Goal: Information Seeking & Learning: Compare options

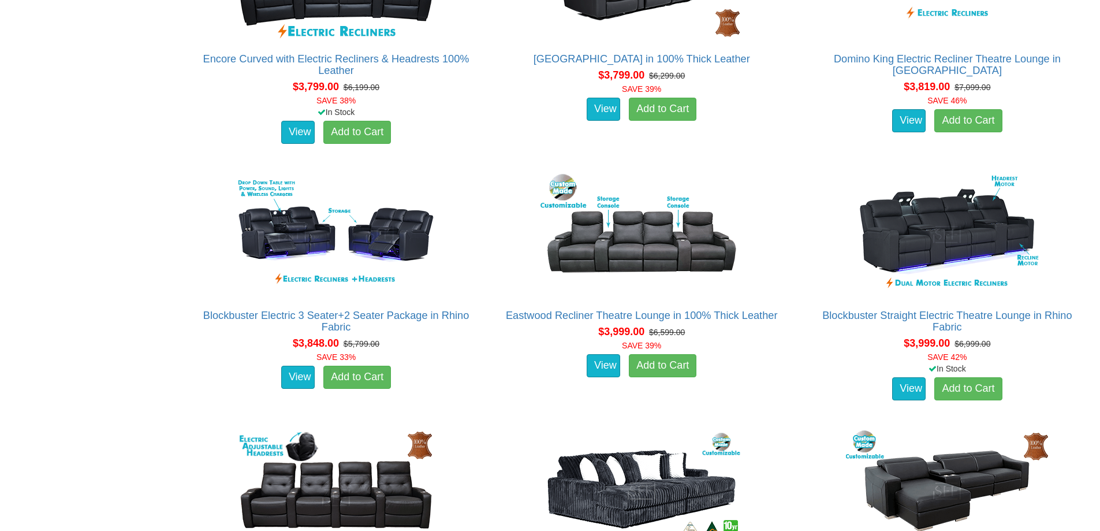
scroll to position [2714, 0]
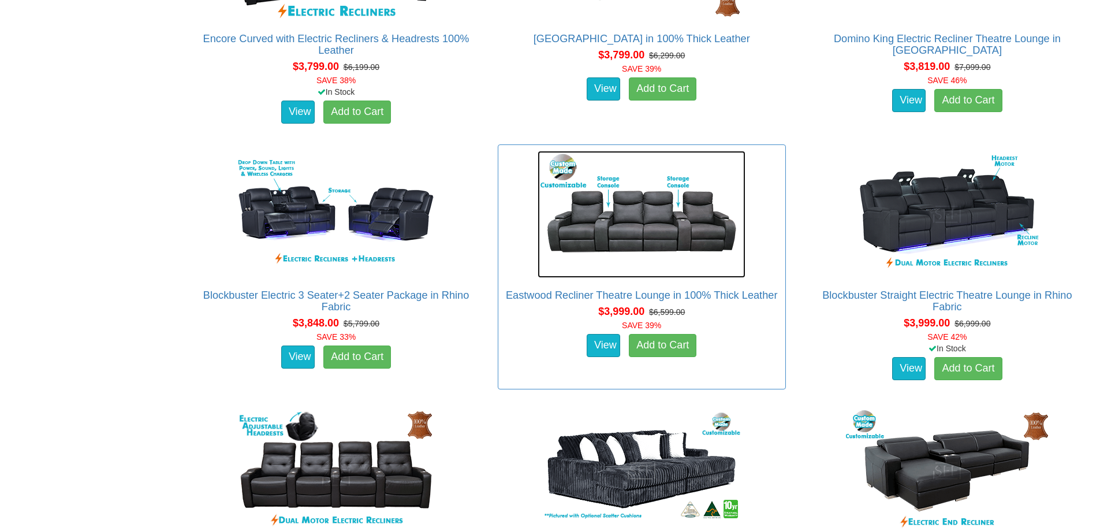
click at [653, 216] on img at bounding box center [642, 214] width 208 height 127
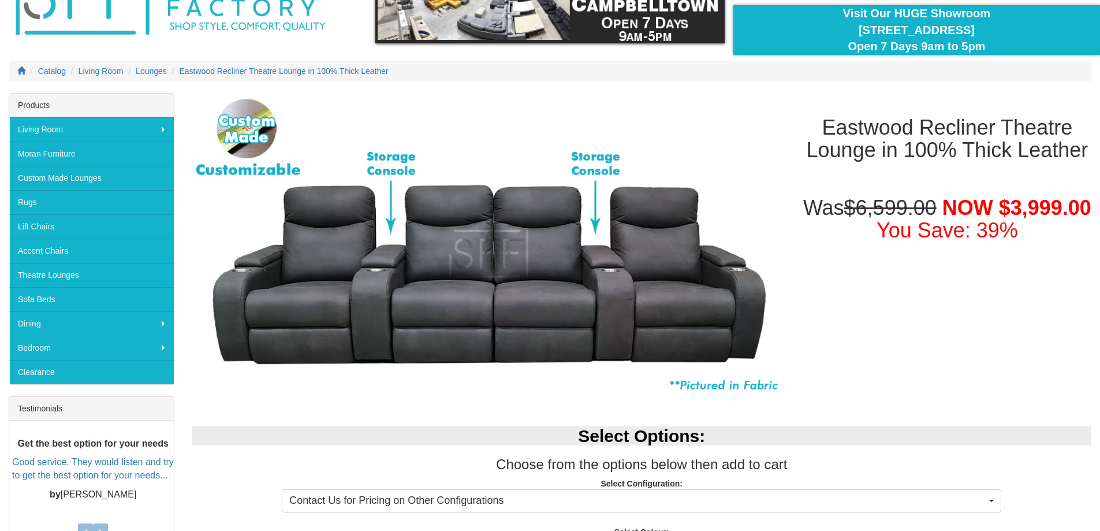
scroll to position [58, 0]
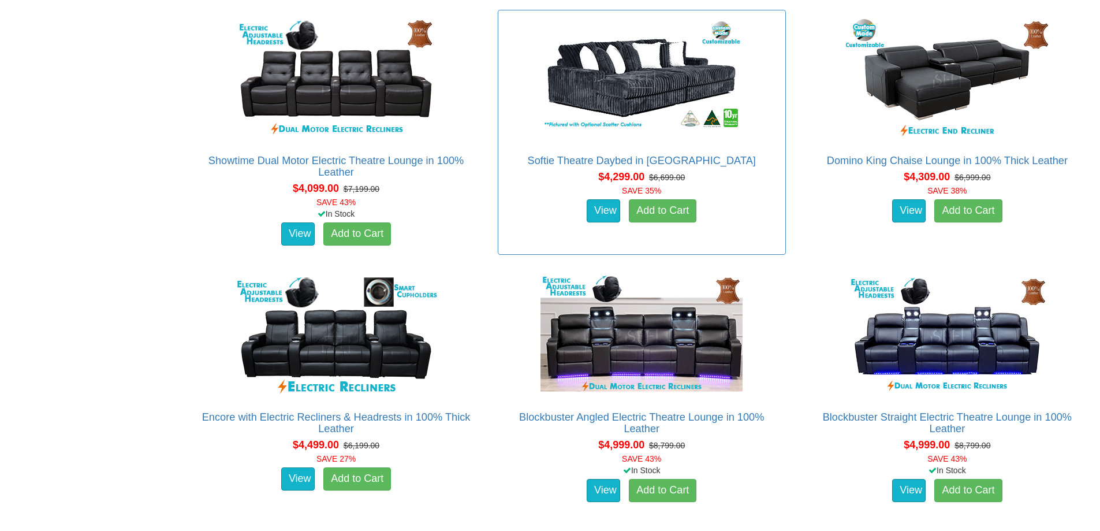
scroll to position [3118, 0]
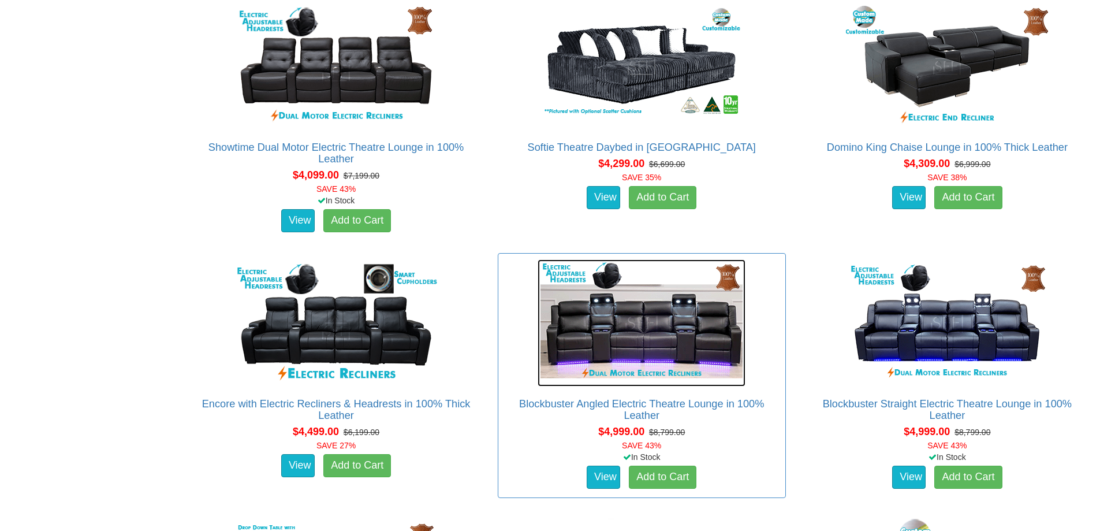
click at [659, 334] on img at bounding box center [642, 322] width 208 height 127
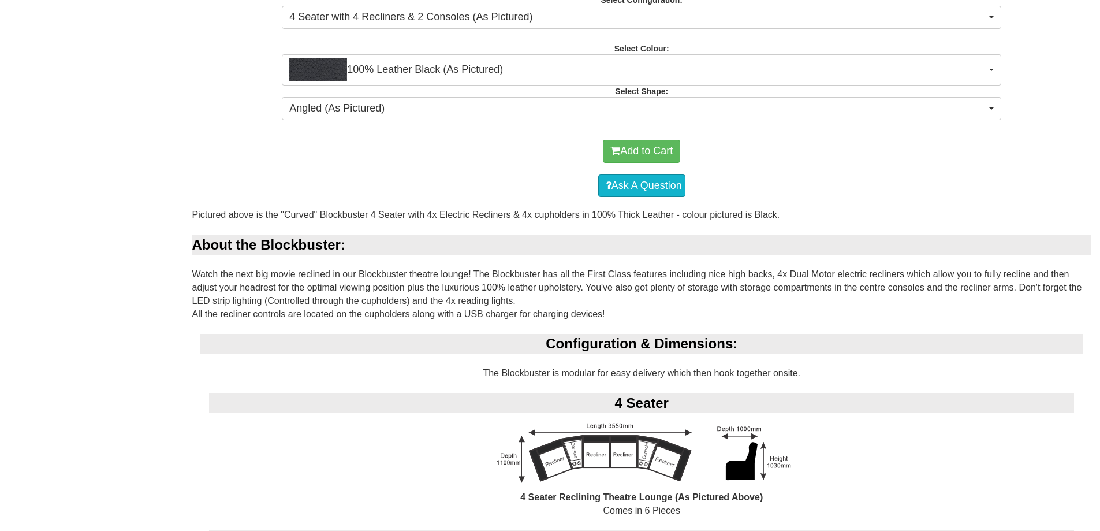
scroll to position [693, 0]
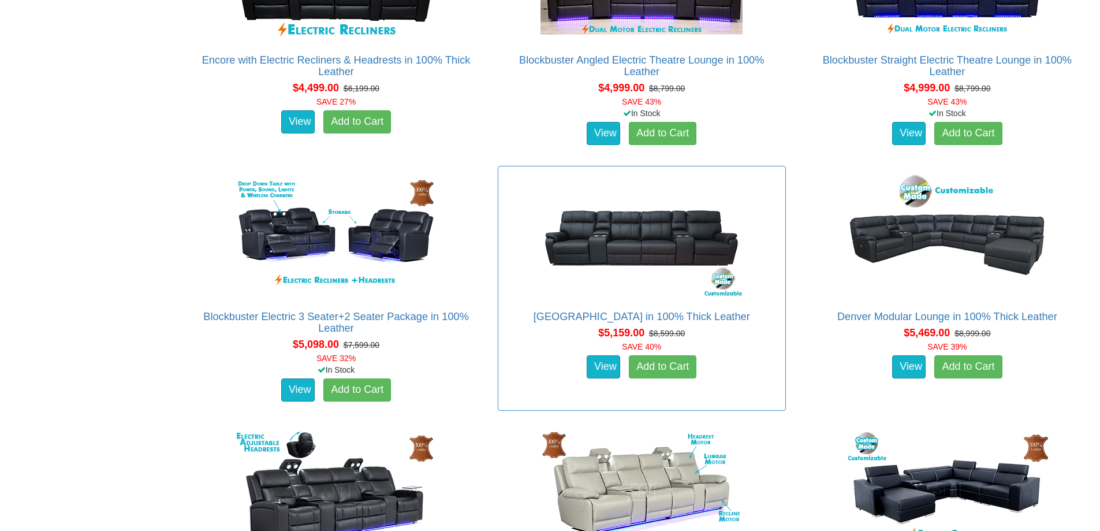
scroll to position [3465, 0]
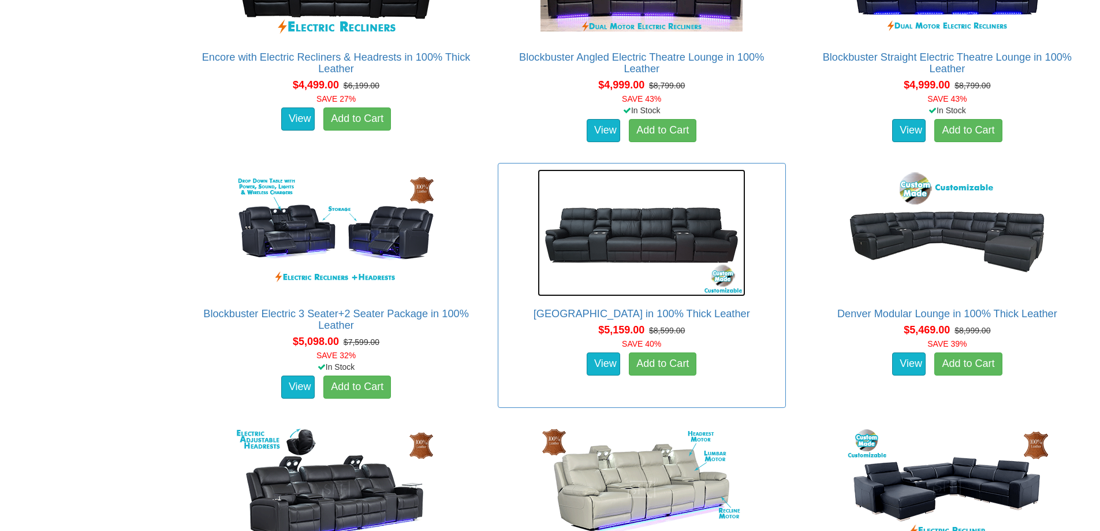
click at [624, 244] on img at bounding box center [642, 232] width 208 height 127
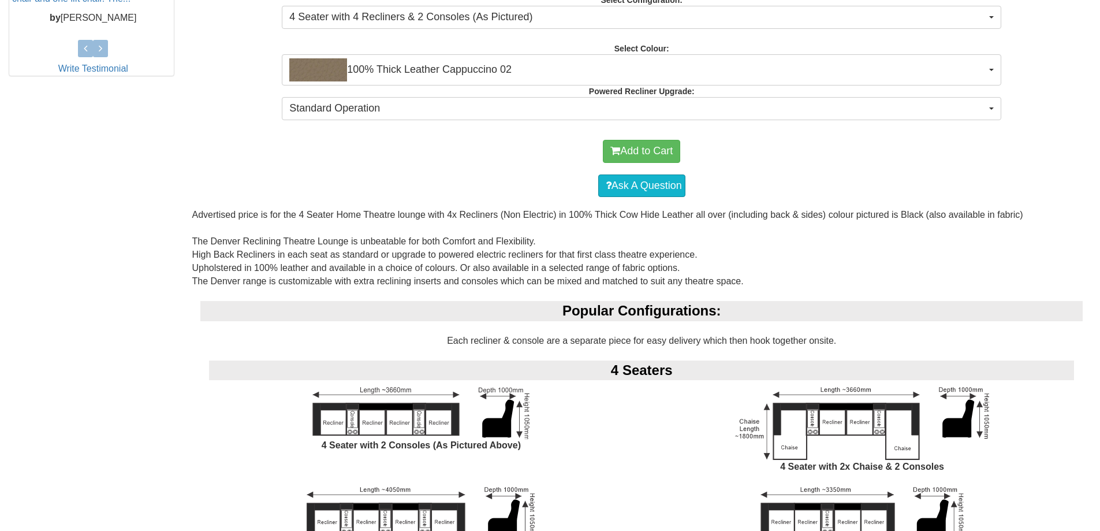
scroll to position [635, 0]
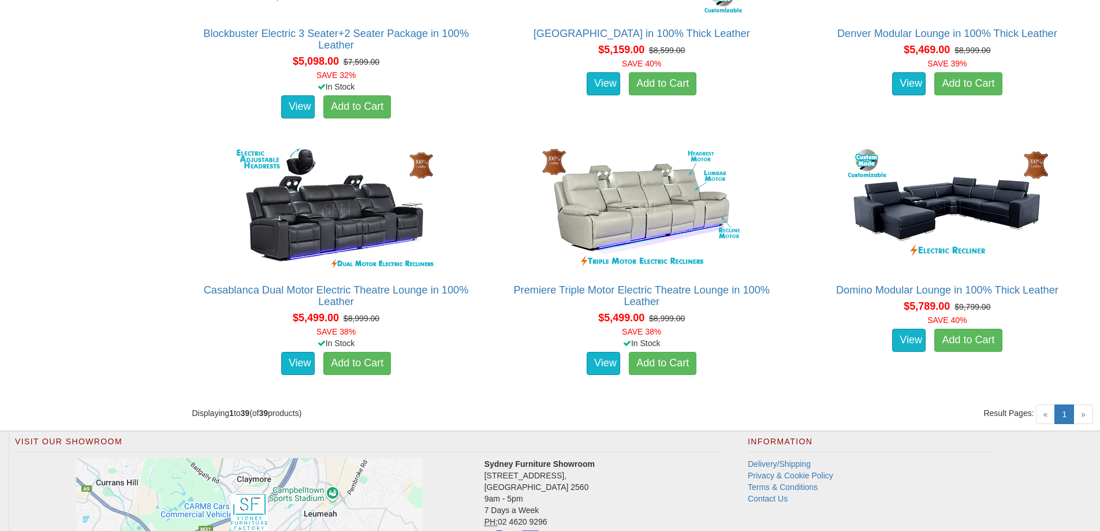
scroll to position [3753, 0]
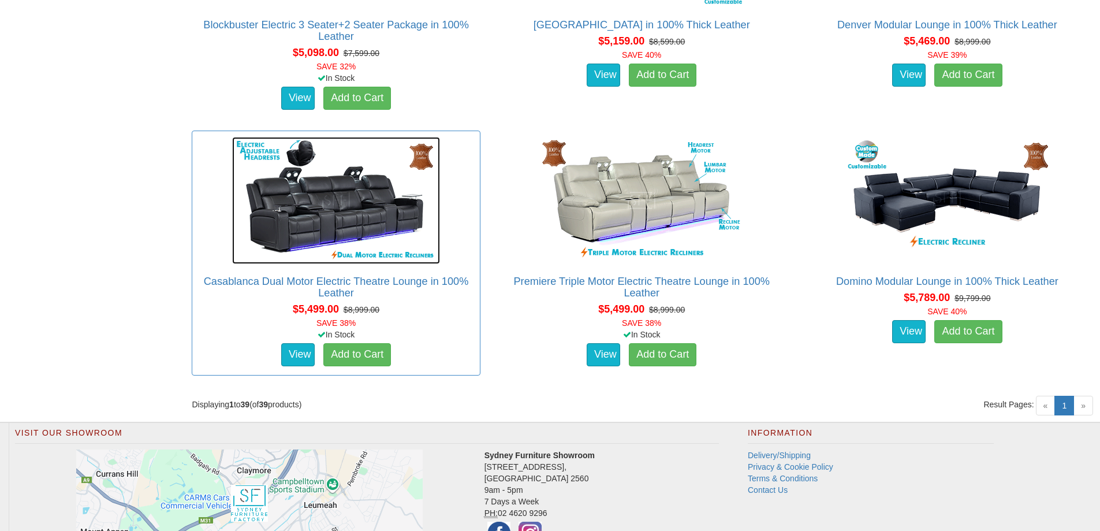
click at [341, 212] on img at bounding box center [336, 200] width 208 height 127
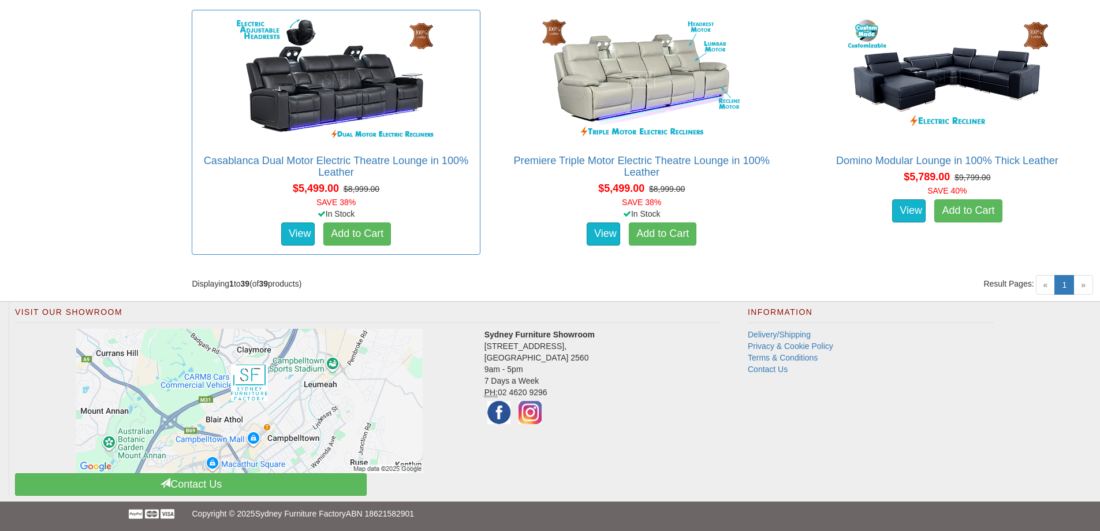
scroll to position [3875, 0]
